Goal: Find specific page/section: Find specific page/section

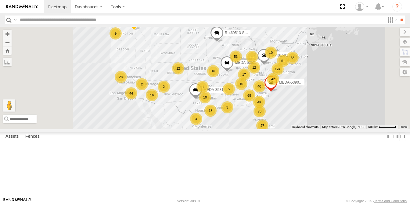
click at [31, 19] on input "text" at bounding box center [200, 20] width 367 height 9
type input "******"
click at [398, 16] on input "**" at bounding box center [401, 20] width 7 height 9
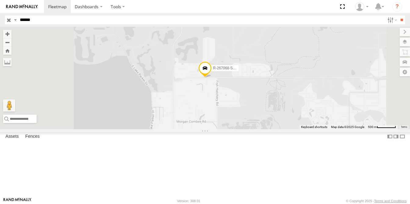
click at [0, 0] on div "R-267068-Swing" at bounding box center [0, 0] width 0 height 0
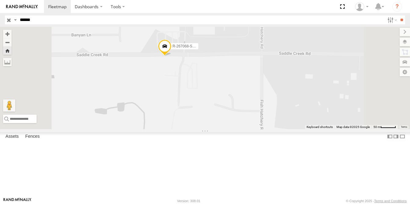
drag, startPoint x: 251, startPoint y: 76, endPoint x: 242, endPoint y: 115, distance: 40.1
click at [242, 115] on div "R-267068-Swing" at bounding box center [205, 78] width 410 height 102
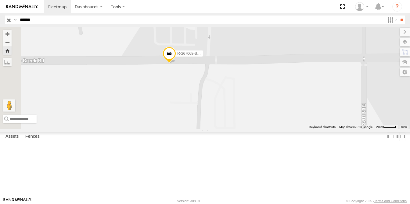
drag, startPoint x: 253, startPoint y: 87, endPoint x: 251, endPoint y: 101, distance: 14.4
click at [251, 108] on div "R-267068-Swing" at bounding box center [205, 78] width 410 height 102
click at [176, 62] on span at bounding box center [168, 54] width 13 height 16
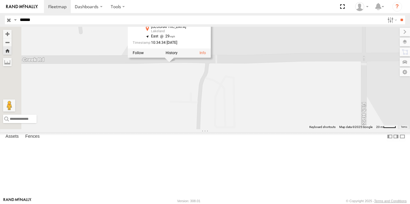
click at [229, 129] on div "R-267068-Swing R-267068-Swing C-05 [GEOGRAPHIC_DATA] 28.07342 , -81.8991 East 2…" at bounding box center [205, 78] width 410 height 102
click at [144, 55] on label at bounding box center [138, 53] width 11 height 4
